Goal: Task Accomplishment & Management: Manage account settings

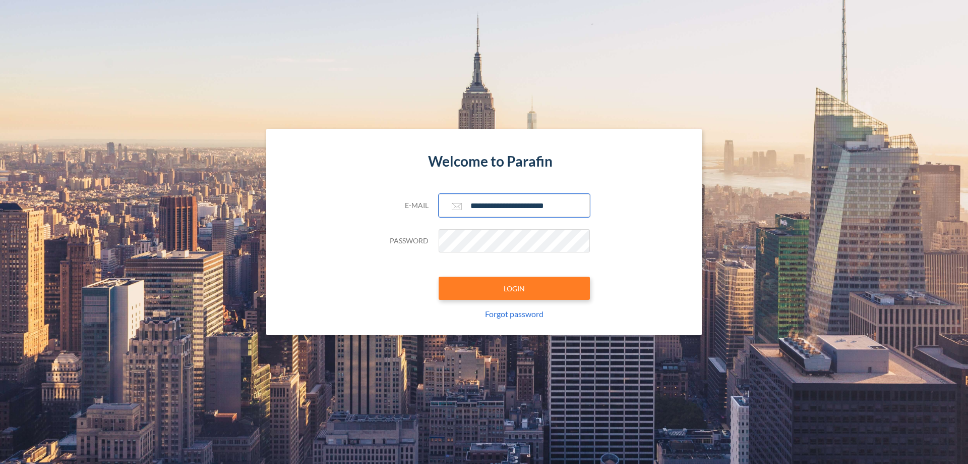
type input "**********"
click at [515, 288] on button "LOGIN" at bounding box center [514, 287] width 151 height 23
